Goal: Information Seeking & Learning: Learn about a topic

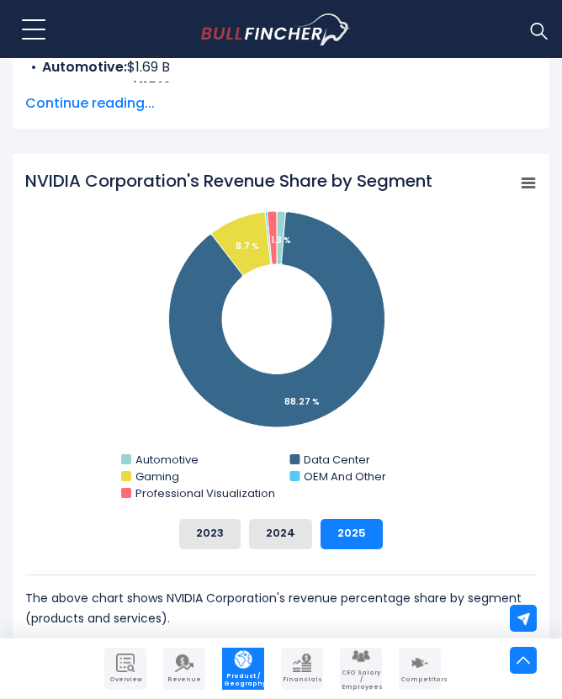
scroll to position [575, 0]
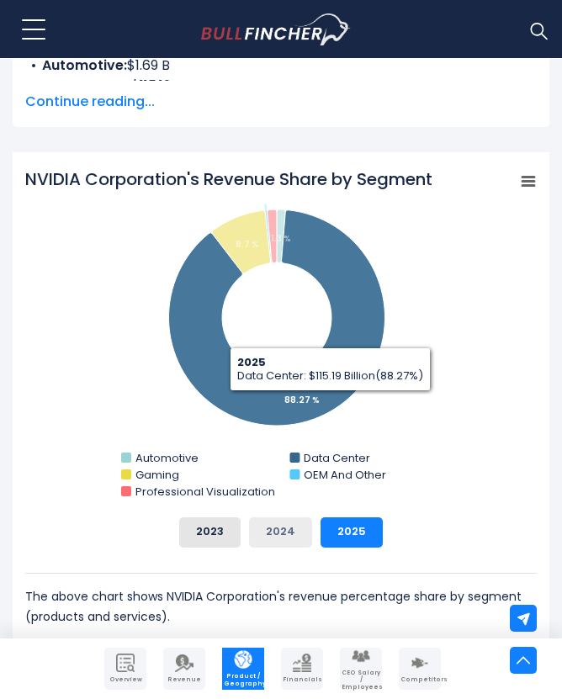
click at [288, 534] on button "2024" at bounding box center [280, 532] width 63 height 30
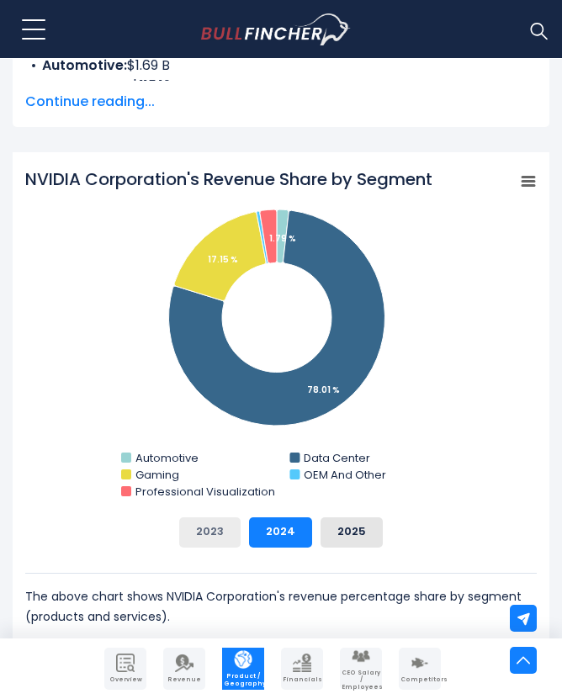
click at [217, 539] on button "2023" at bounding box center [209, 532] width 61 height 30
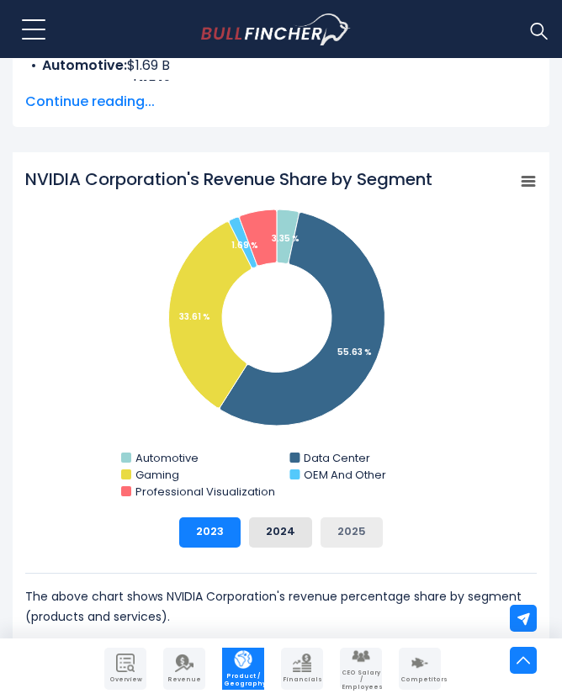
click at [341, 525] on button "2025" at bounding box center [351, 532] width 62 height 30
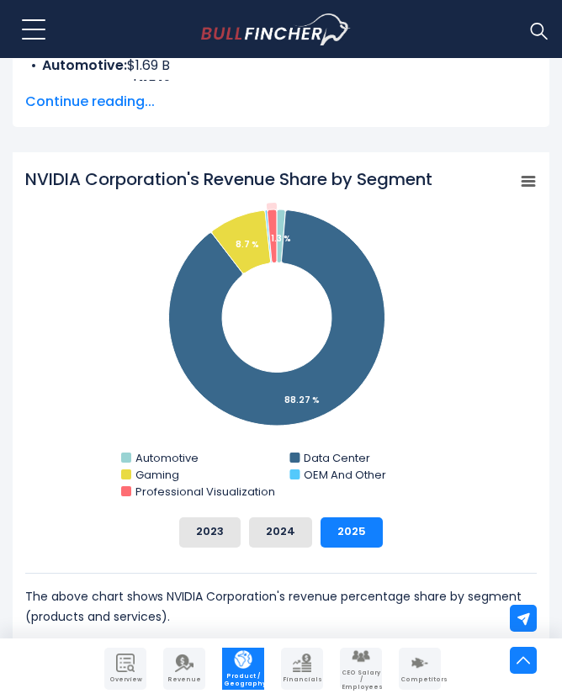
click at [124, 525] on div "2023 2024 2025" at bounding box center [280, 532] width 511 height 30
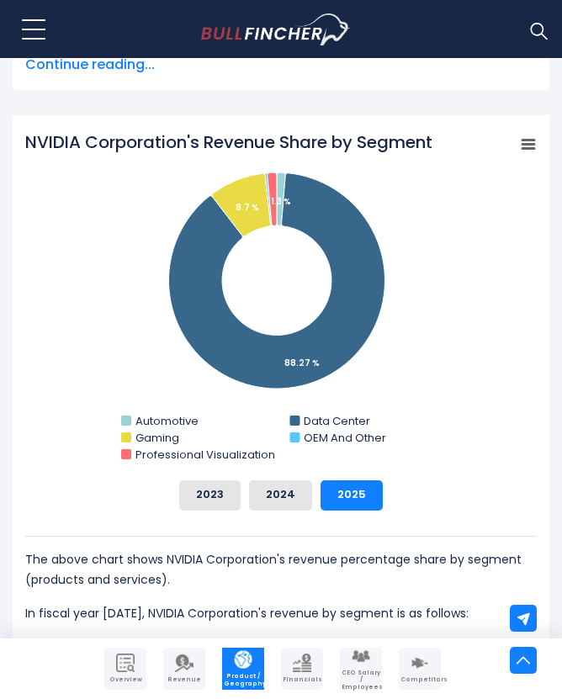
scroll to position [614, 0]
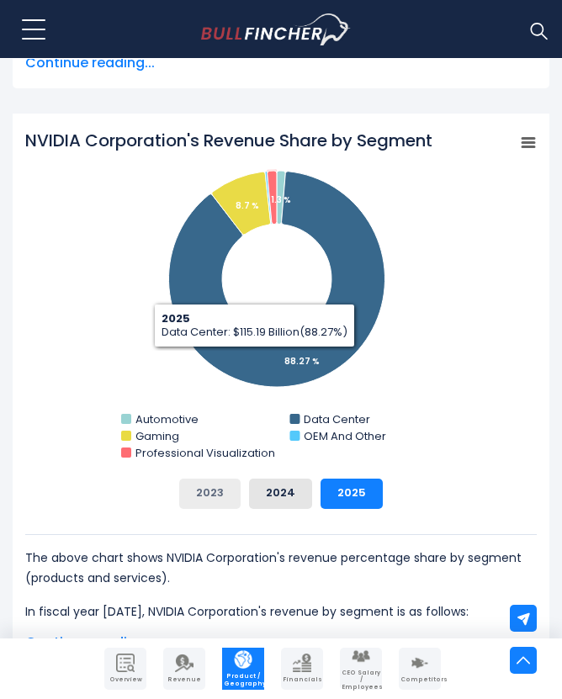
click at [193, 490] on button "2023" at bounding box center [209, 493] width 61 height 30
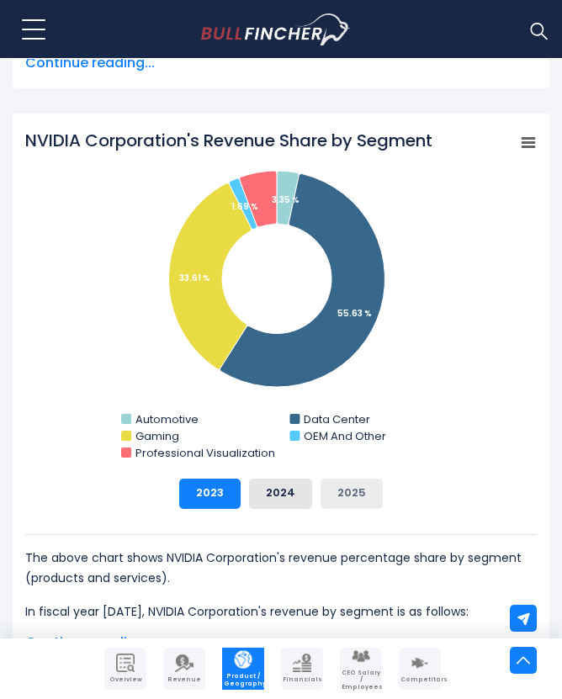
click at [335, 493] on button "2025" at bounding box center [351, 493] width 62 height 30
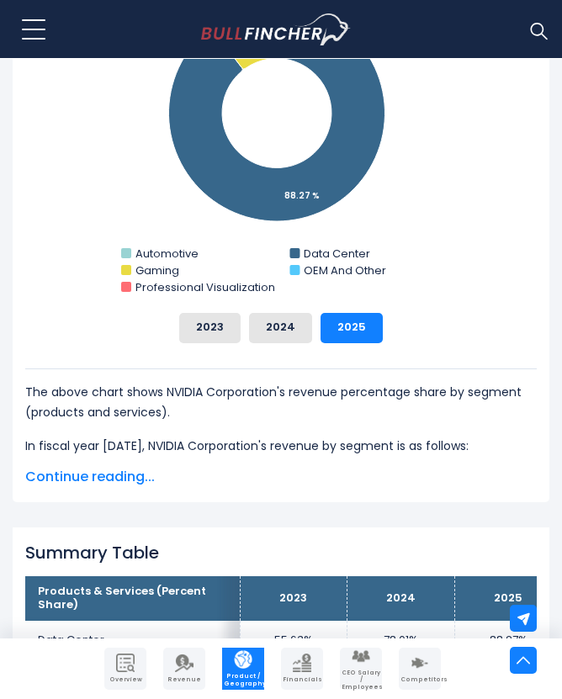
scroll to position [937, 0]
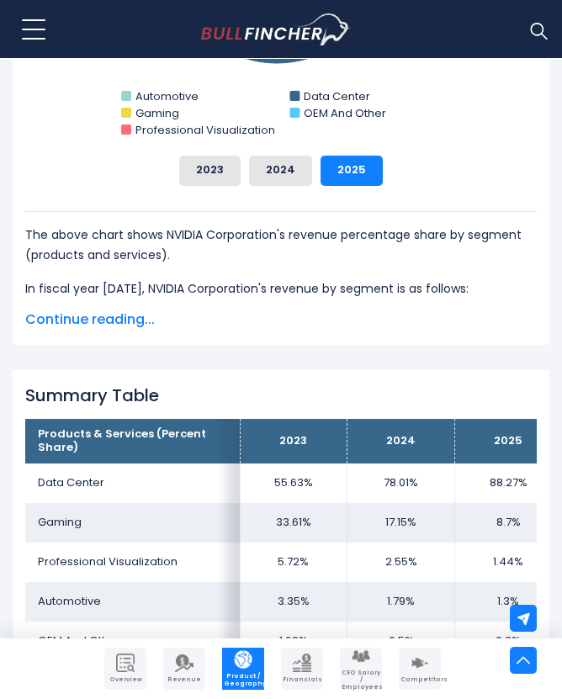
click at [121, 322] on span "Continue reading..." at bounding box center [280, 319] width 511 height 20
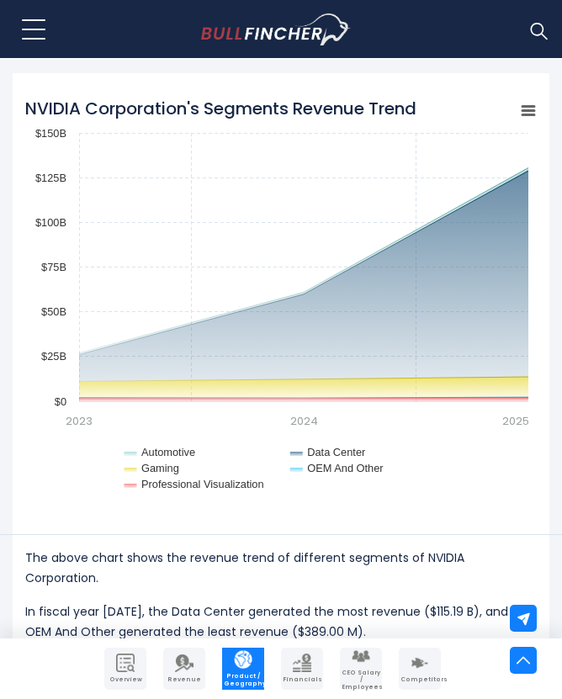
scroll to position [1909, 0]
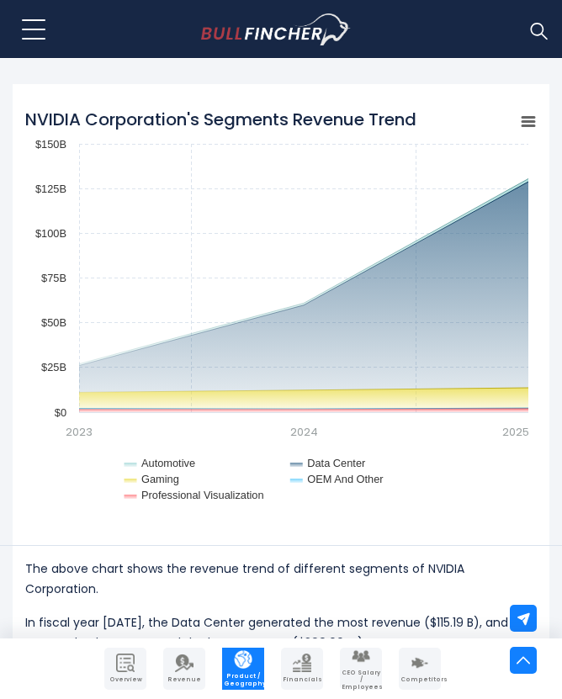
click at [528, 121] on icon "NVIDIA Corporation's Segments Revenue Trend" at bounding box center [528, 121] width 12 height 8
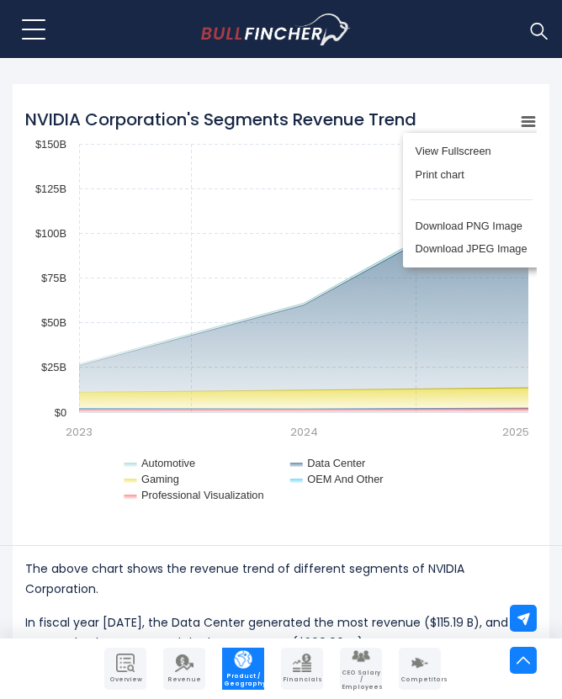
click at [528, 121] on div "View Fullscreen Print chart Download PNG Image Download JPEG Image" at bounding box center [470, 200] width 183 height 182
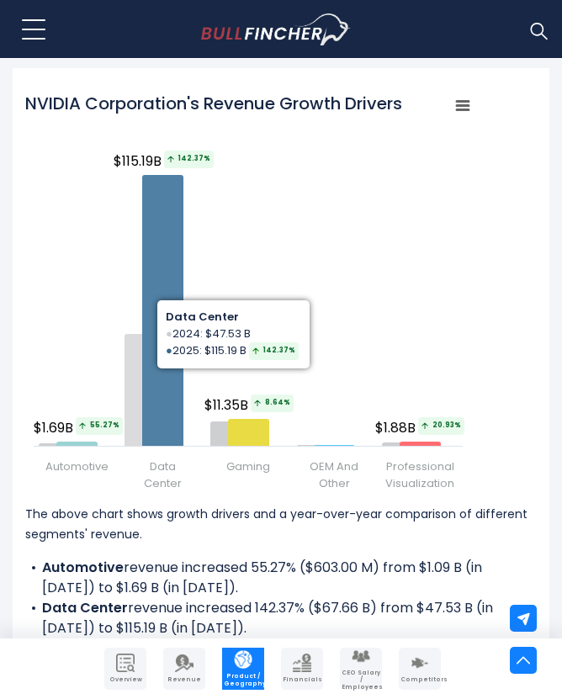
scroll to position [2518, 0]
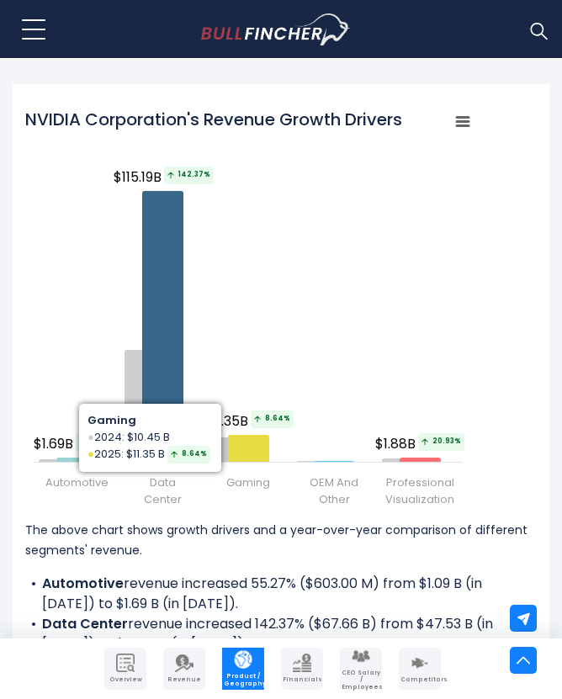
click at [244, 546] on div "The above chart shows growth drivers and a year-over-year comparison of differe…" at bounding box center [280, 587] width 511 height 135
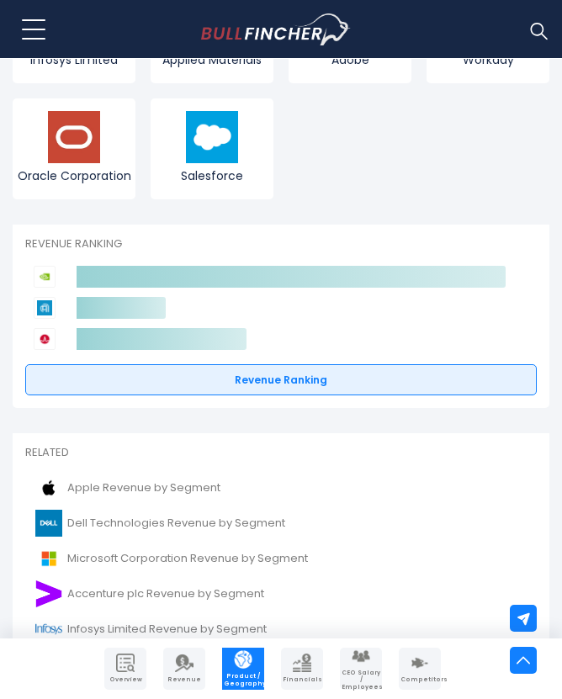
scroll to position [4282, 0]
